Goal: Use online tool/utility: Utilize a website feature to perform a specific function

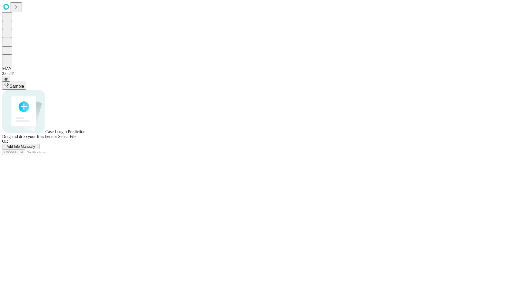
click at [35, 148] on span "Add Info Manually" at bounding box center [21, 146] width 29 height 4
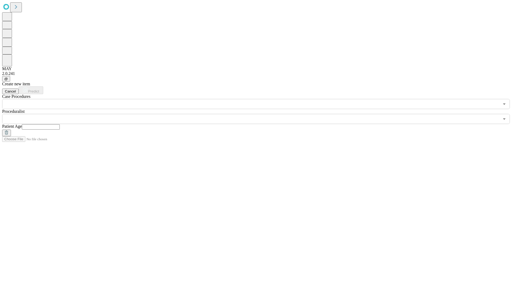
click at [60, 124] on input "text" at bounding box center [41, 126] width 38 height 5
type input "**"
click at [260, 114] on input "text" at bounding box center [250, 119] width 497 height 10
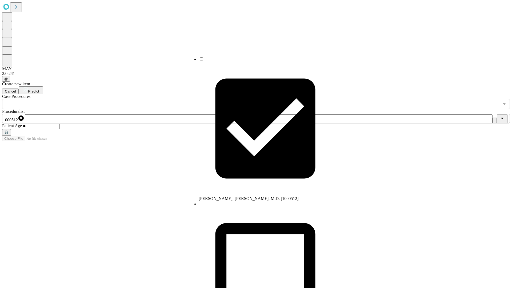
click at [112, 99] on input "text" at bounding box center [250, 104] width 497 height 10
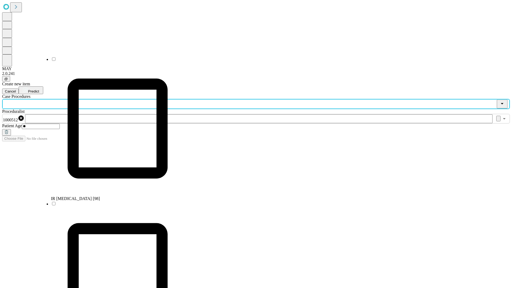
click at [112, 61] on li "IR [MEDICAL_DATA] [98]" at bounding box center [117, 128] width 133 height 144
click at [39, 89] on span "Predict" at bounding box center [33, 91] width 11 height 4
